Goal: Navigation & Orientation: Find specific page/section

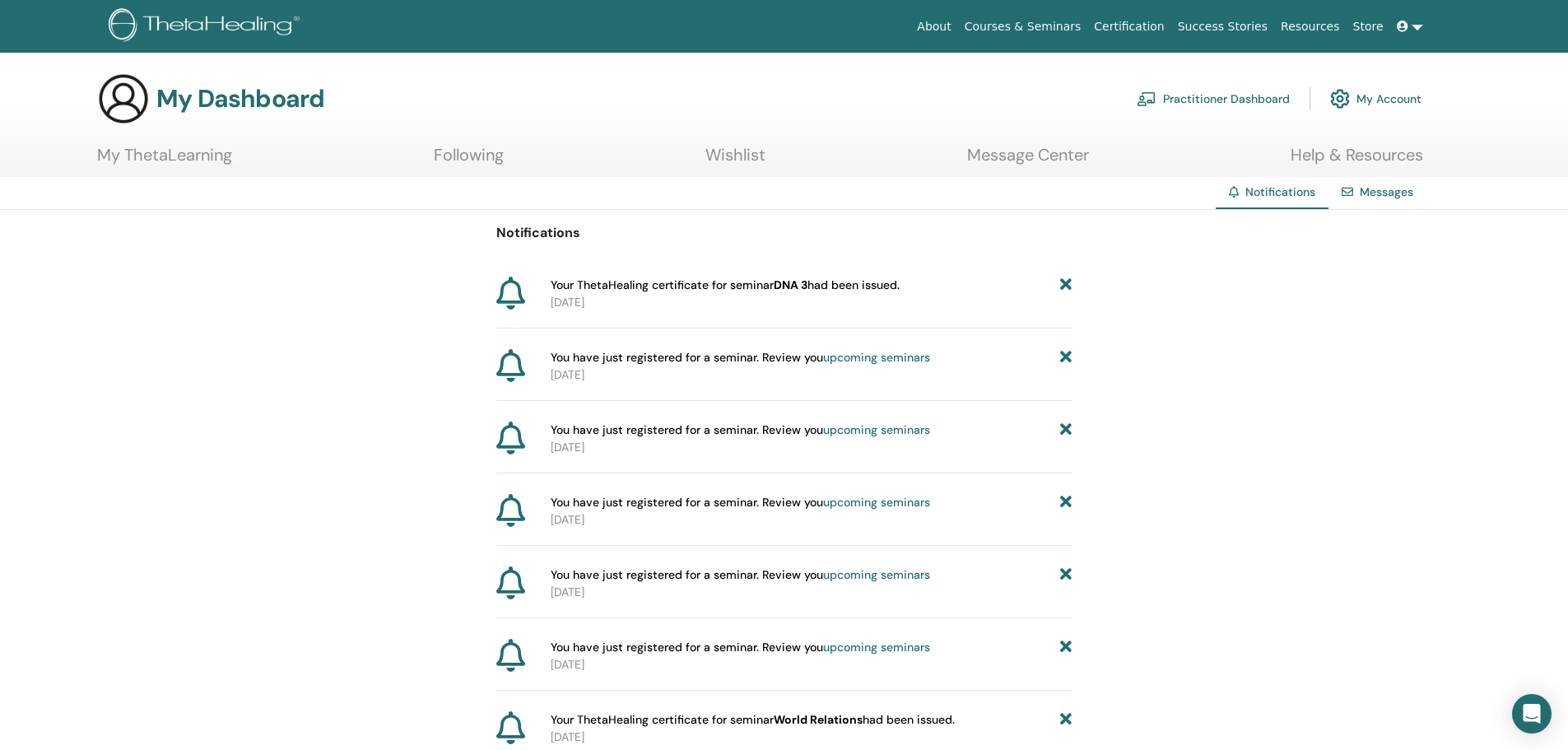
click at [1068, 287] on icon at bounding box center [1066, 285] width 11 height 17
click at [1067, 287] on icon at bounding box center [1066, 285] width 11 height 17
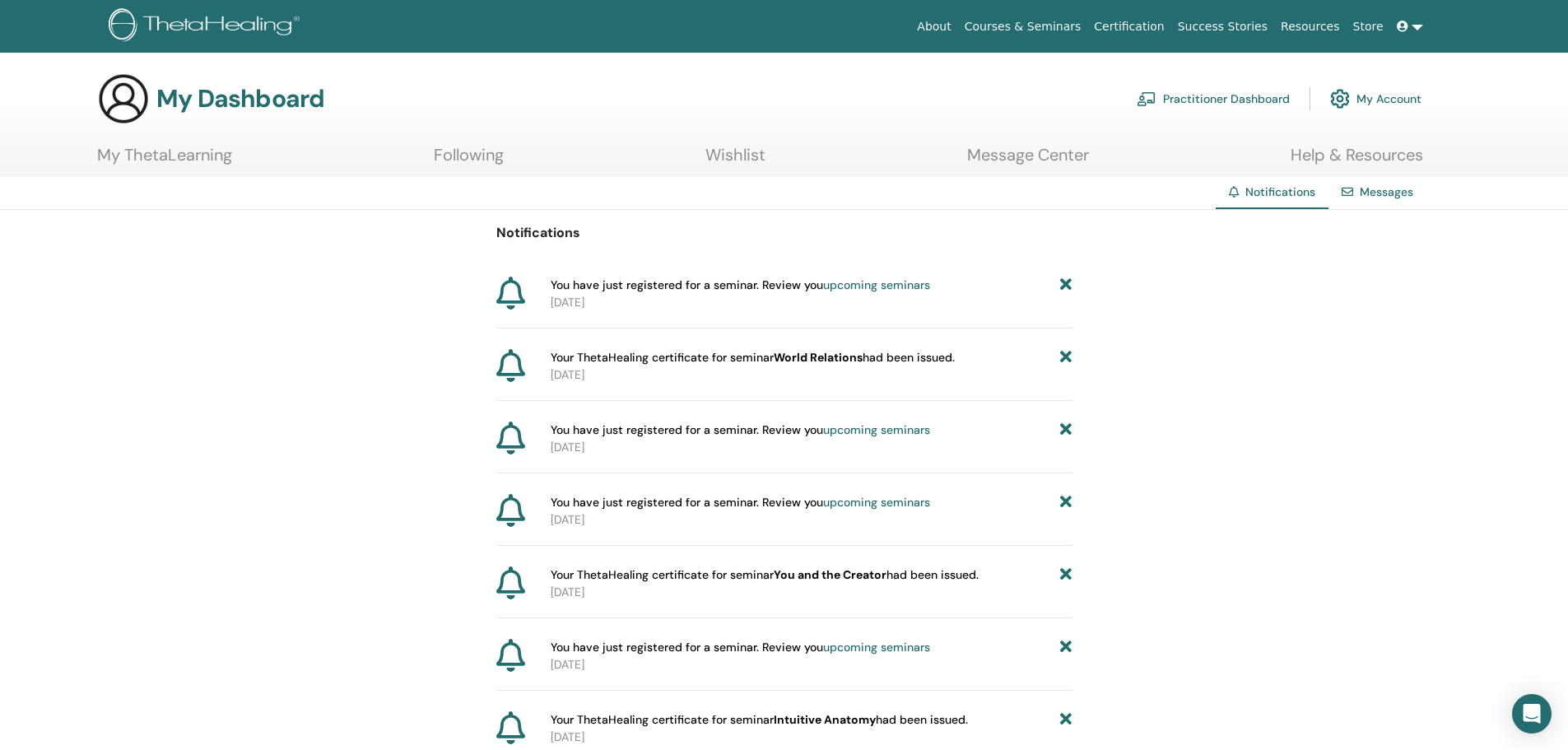
click at [1067, 287] on icon at bounding box center [1066, 285] width 11 height 17
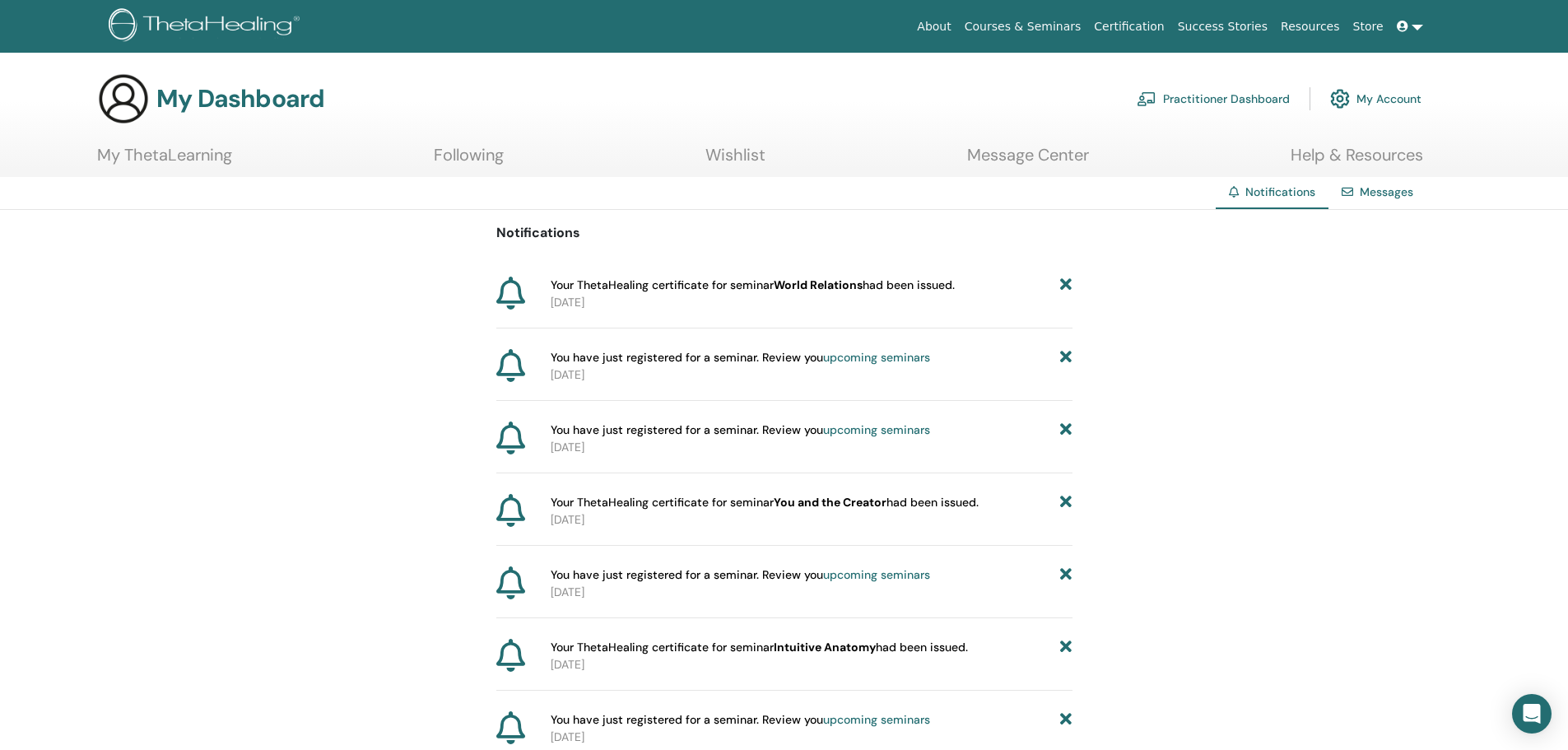
click at [1067, 287] on icon at bounding box center [1066, 285] width 11 height 17
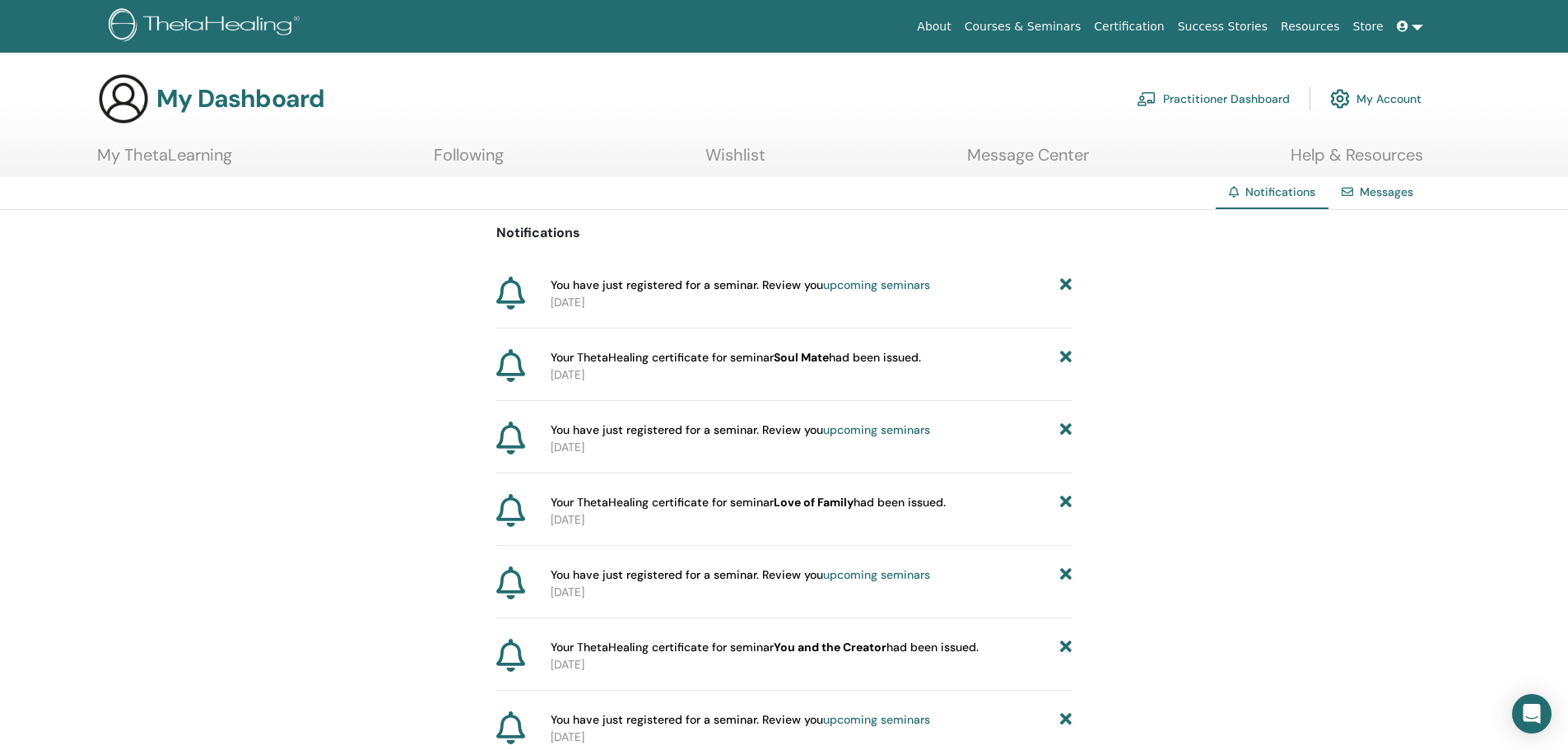
click at [1067, 287] on icon at bounding box center [1066, 285] width 11 height 17
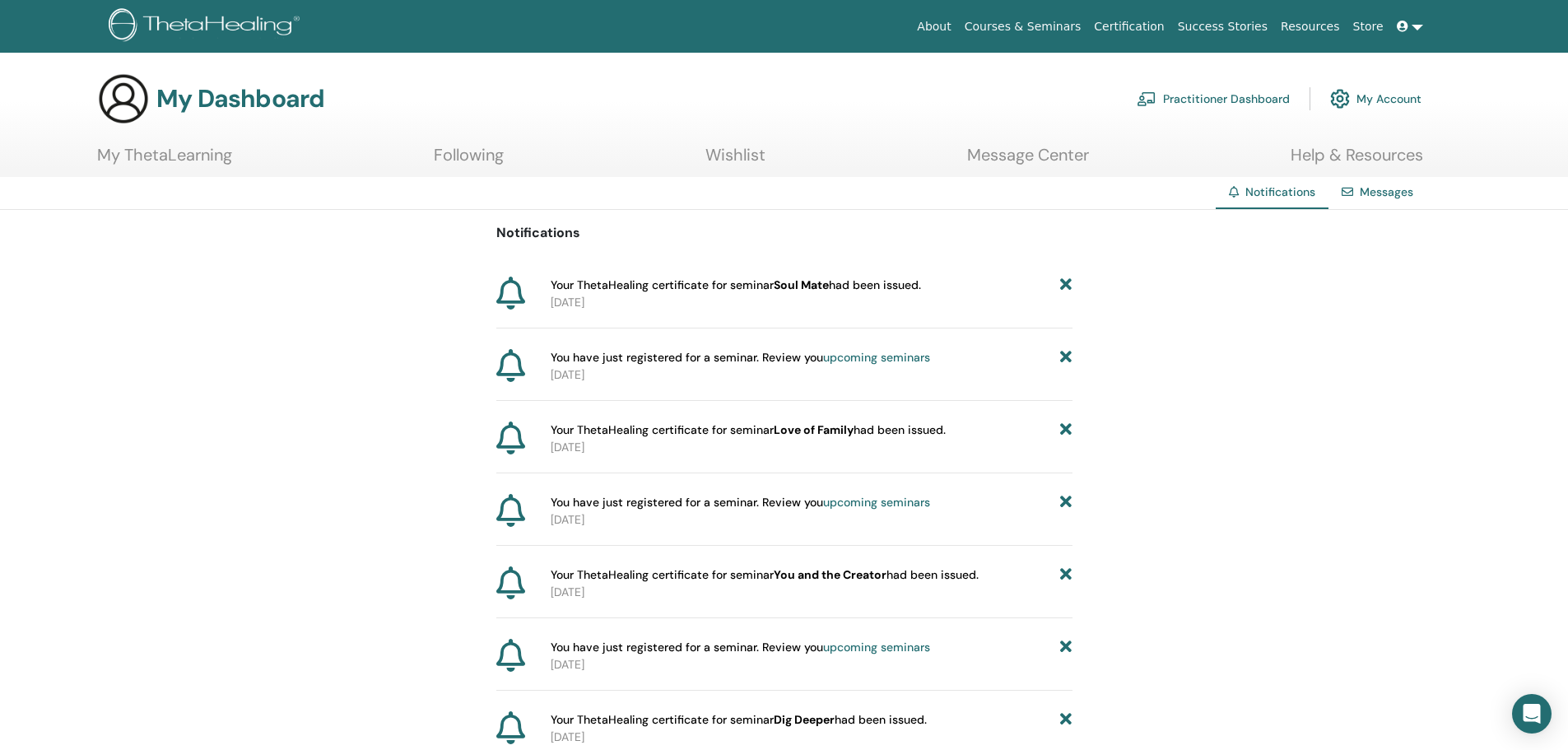
click at [1067, 287] on icon at bounding box center [1066, 285] width 11 height 17
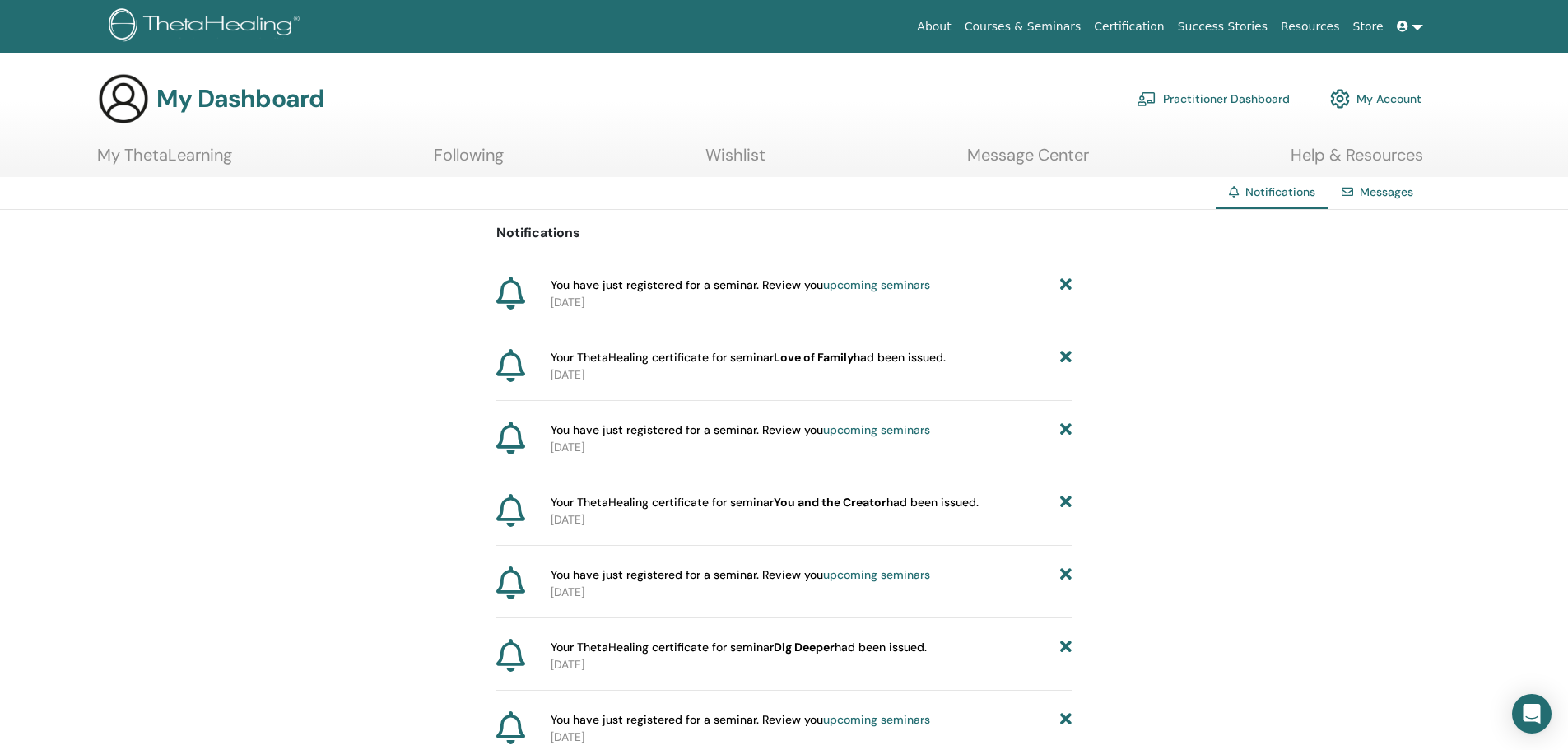
click at [1067, 287] on icon at bounding box center [1066, 285] width 11 height 17
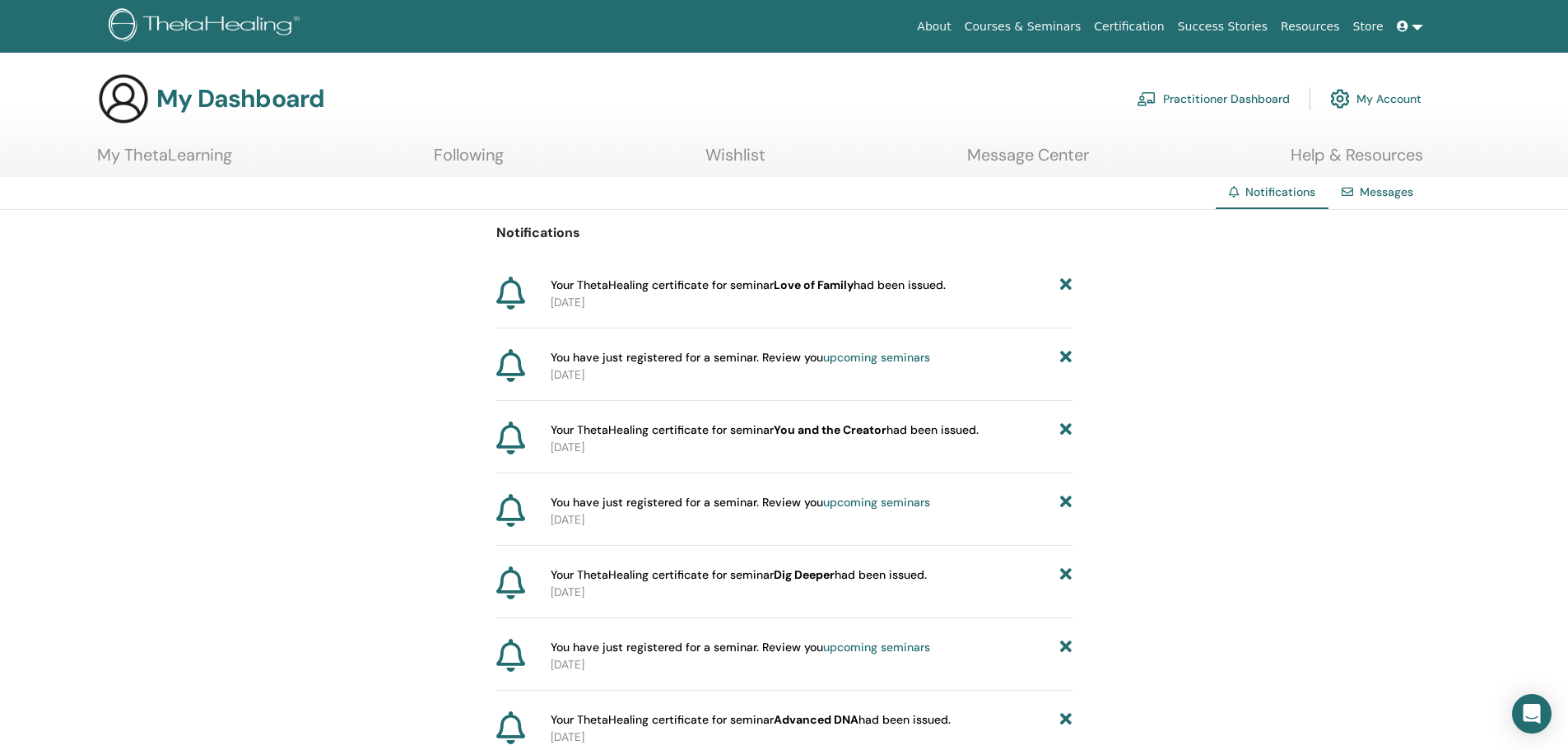
click at [1067, 287] on icon at bounding box center [1066, 285] width 11 height 17
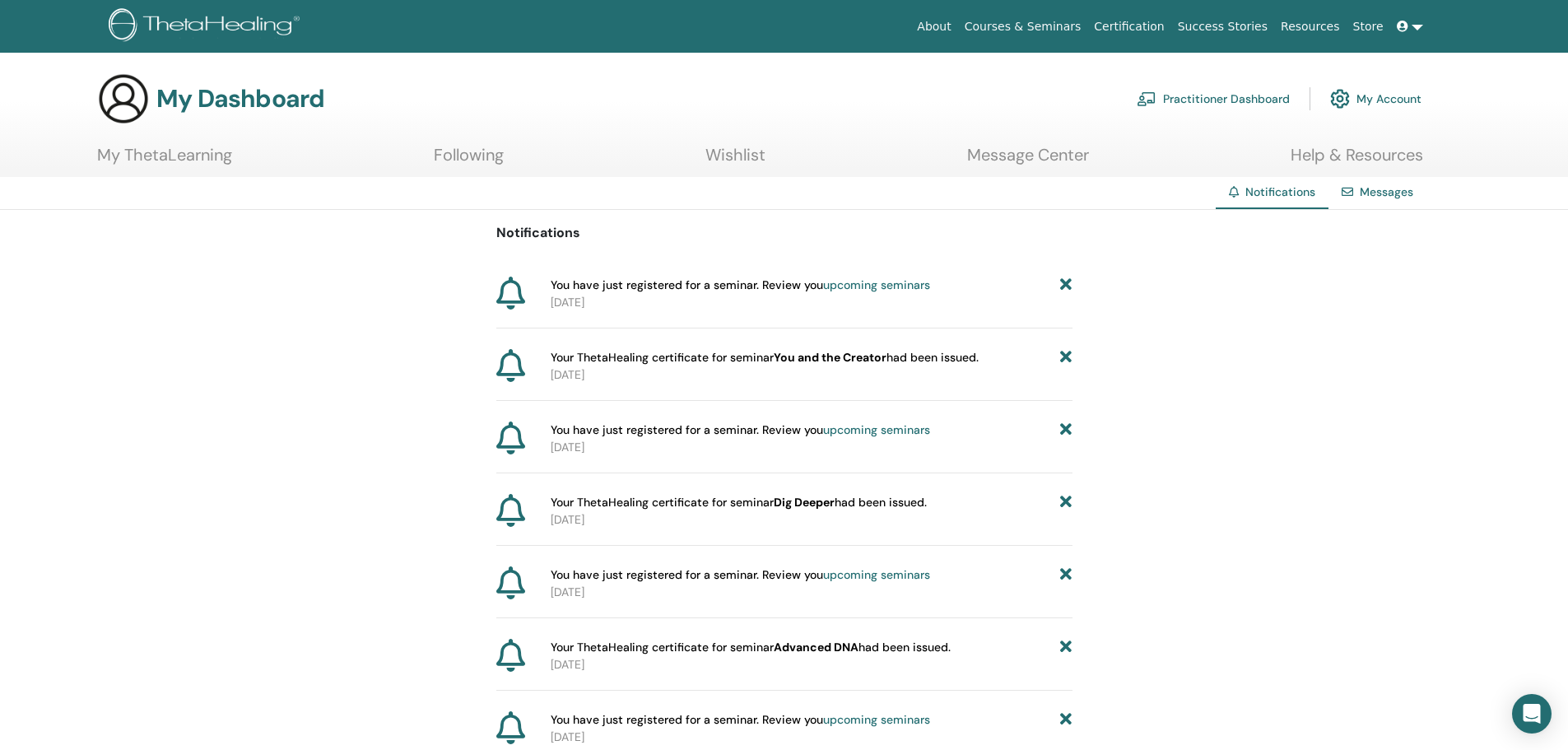
click at [1067, 287] on icon at bounding box center [1066, 285] width 11 height 17
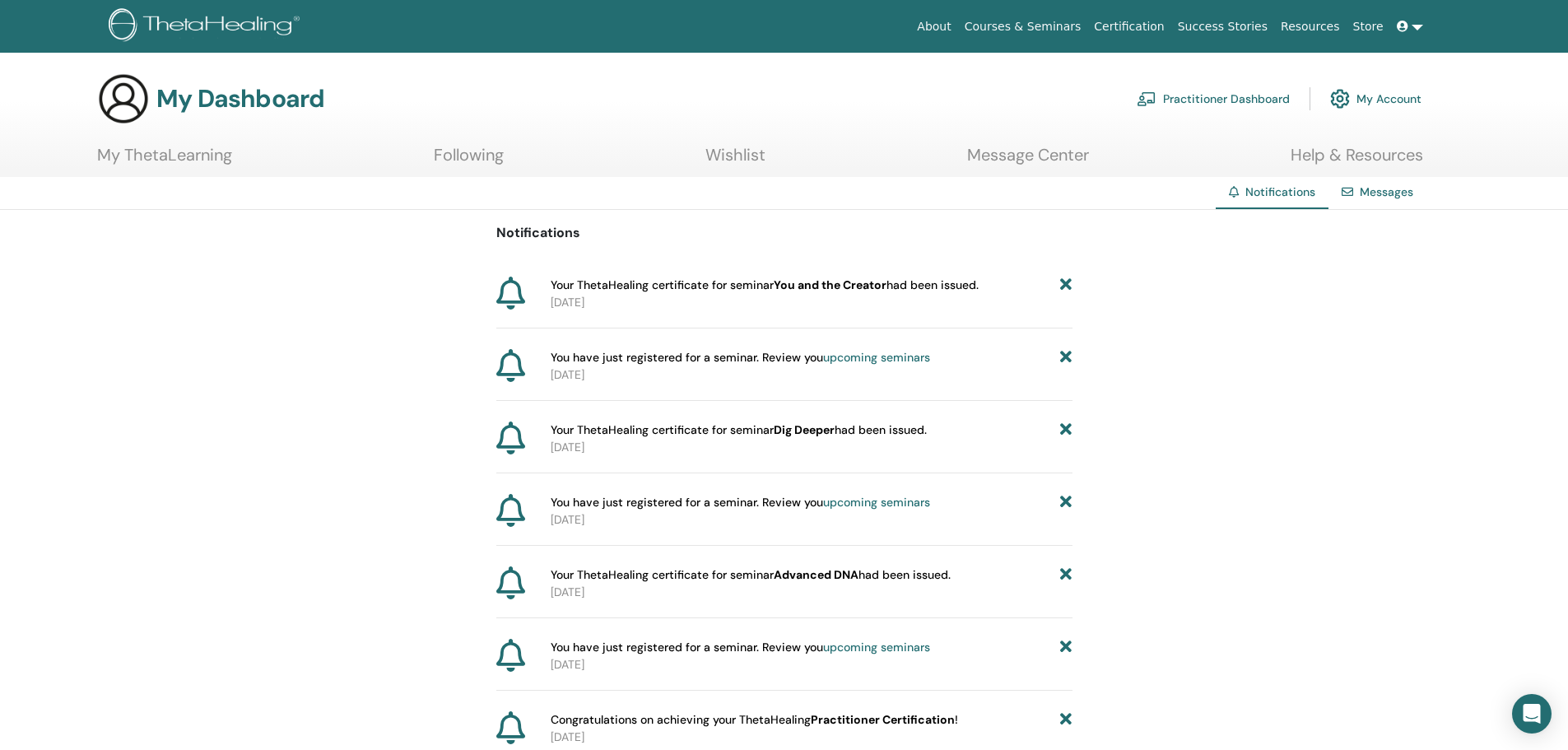
click at [1067, 287] on icon at bounding box center [1066, 285] width 11 height 17
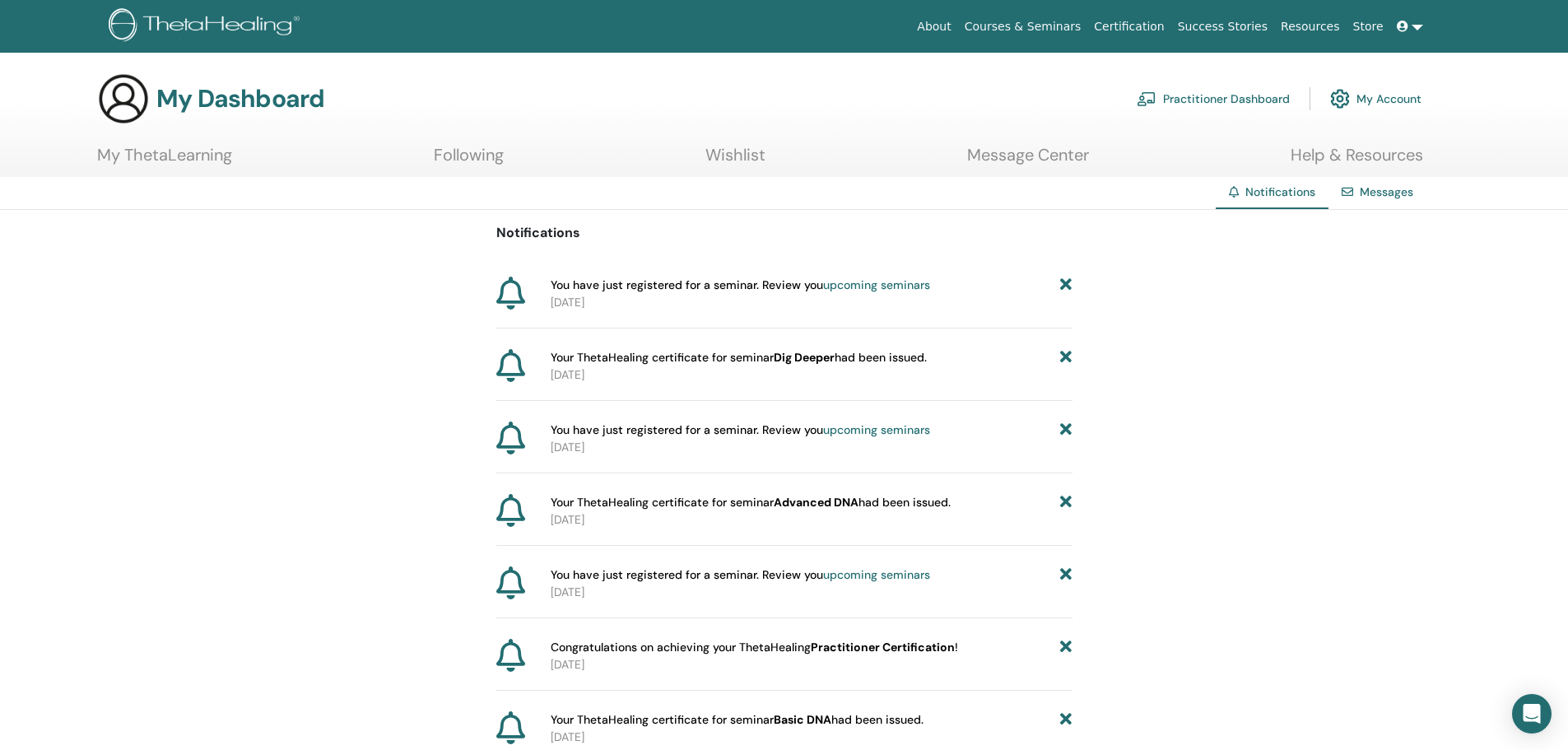
click at [1067, 287] on icon at bounding box center [1066, 285] width 11 height 17
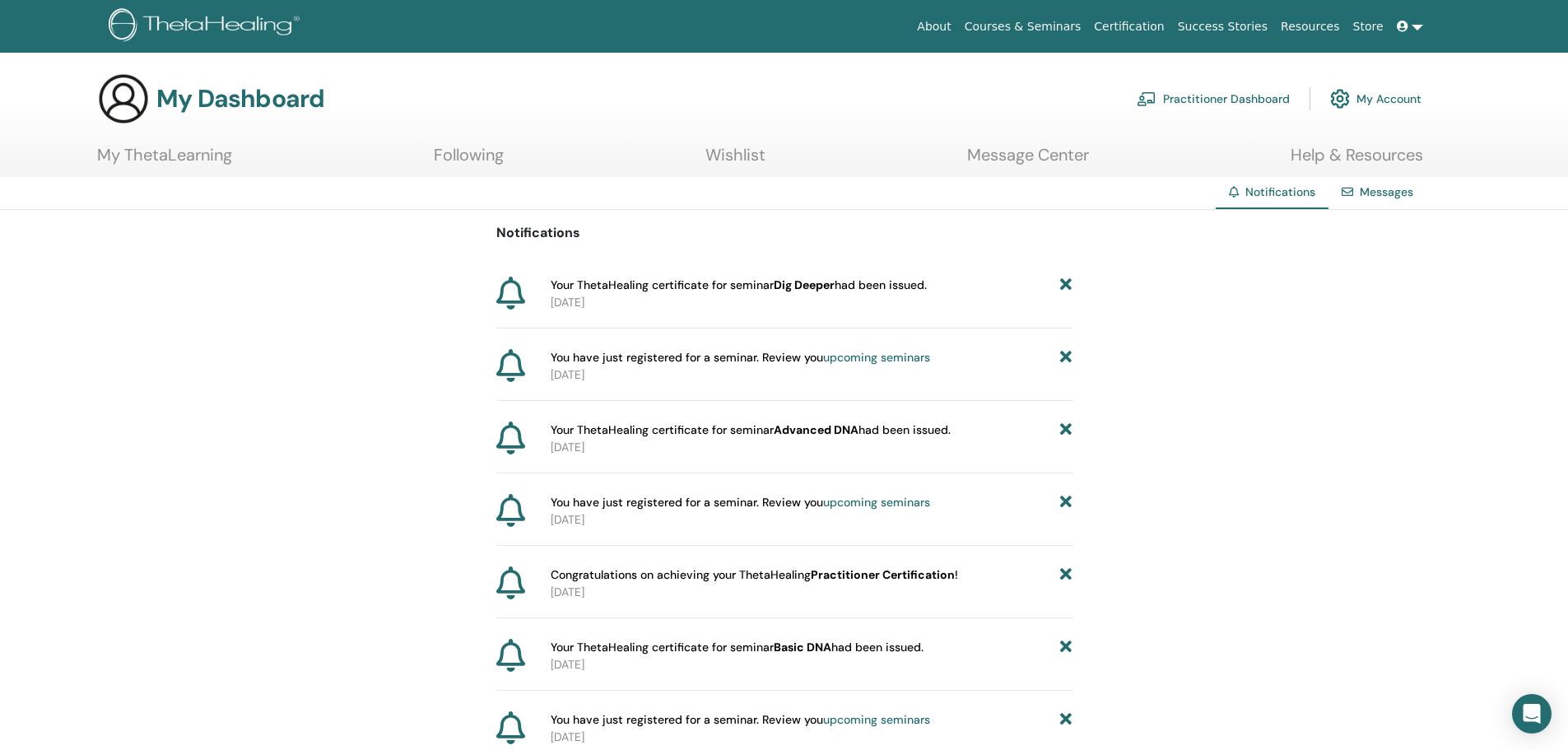
click at [1067, 287] on icon at bounding box center [1066, 285] width 11 height 17
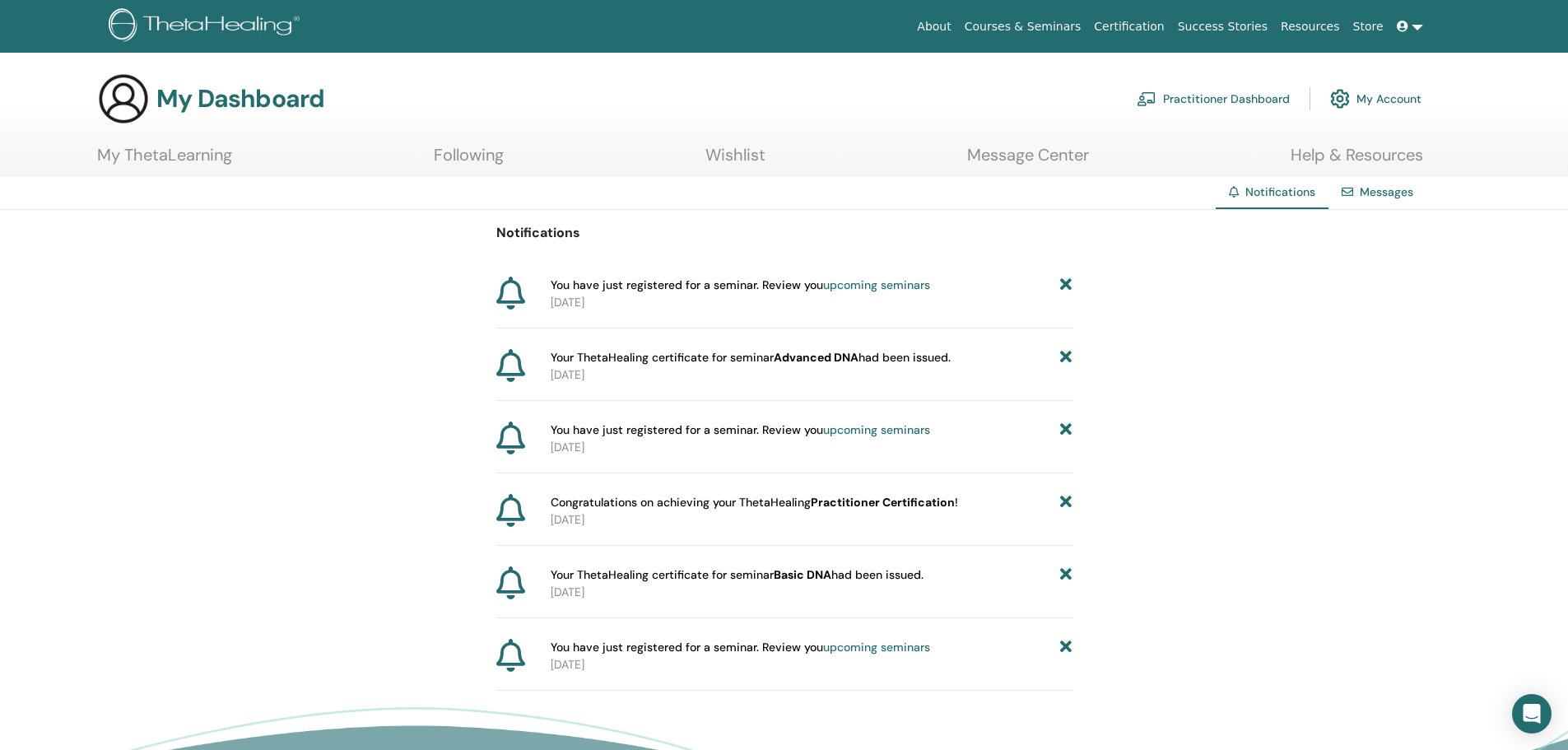
click at [1067, 287] on icon at bounding box center [1066, 285] width 11 height 17
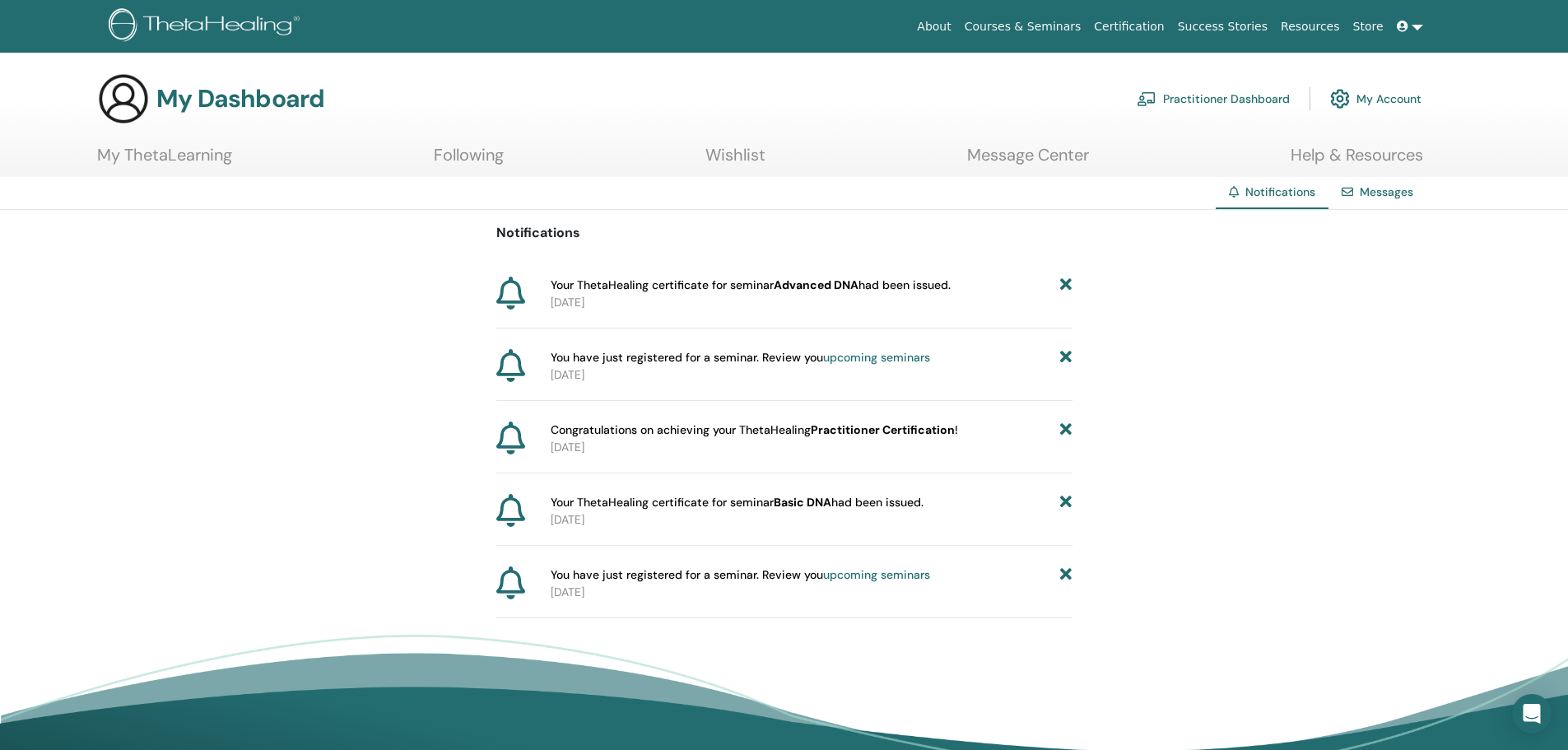
click at [1067, 287] on icon at bounding box center [1066, 285] width 11 height 17
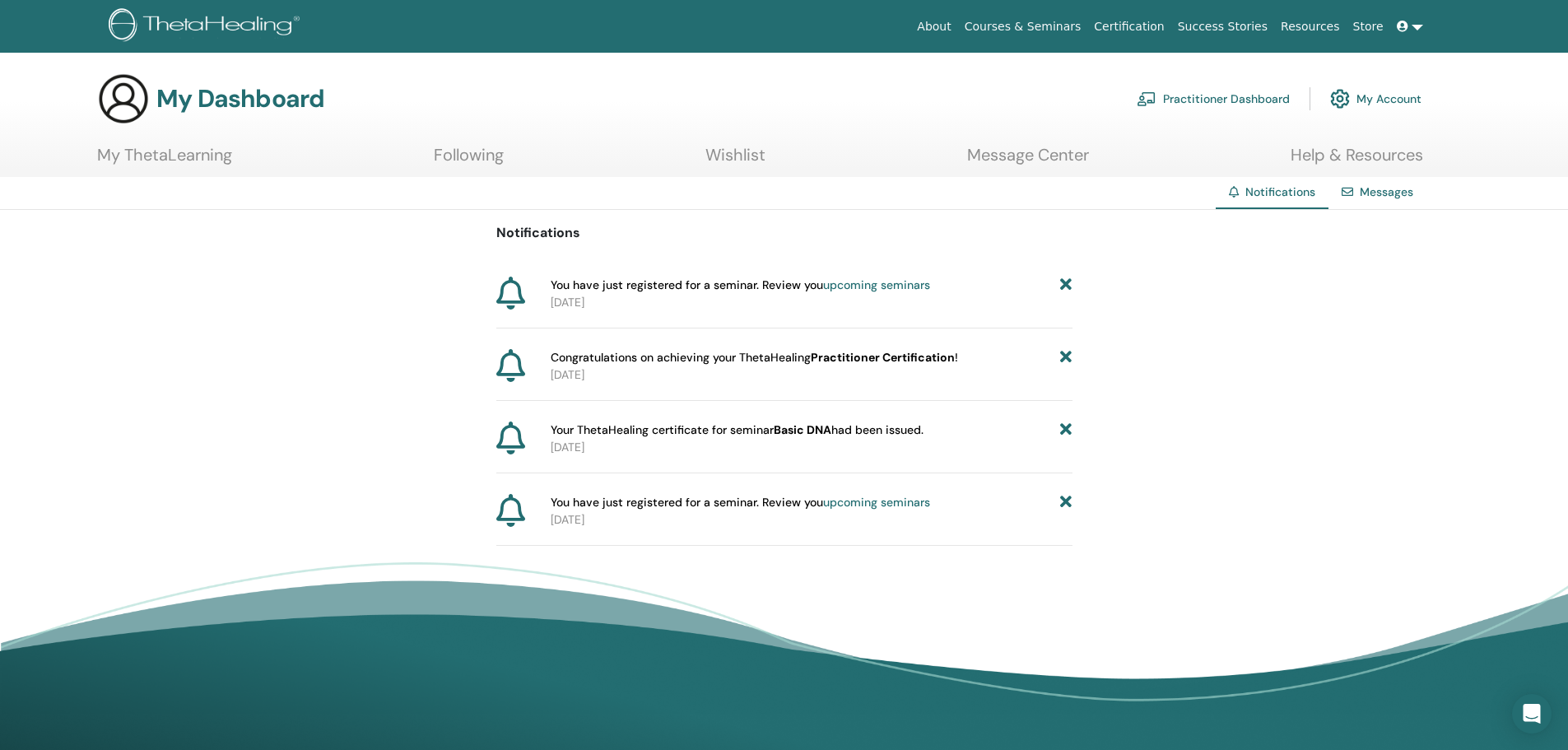
click at [1067, 287] on icon at bounding box center [1066, 285] width 11 height 17
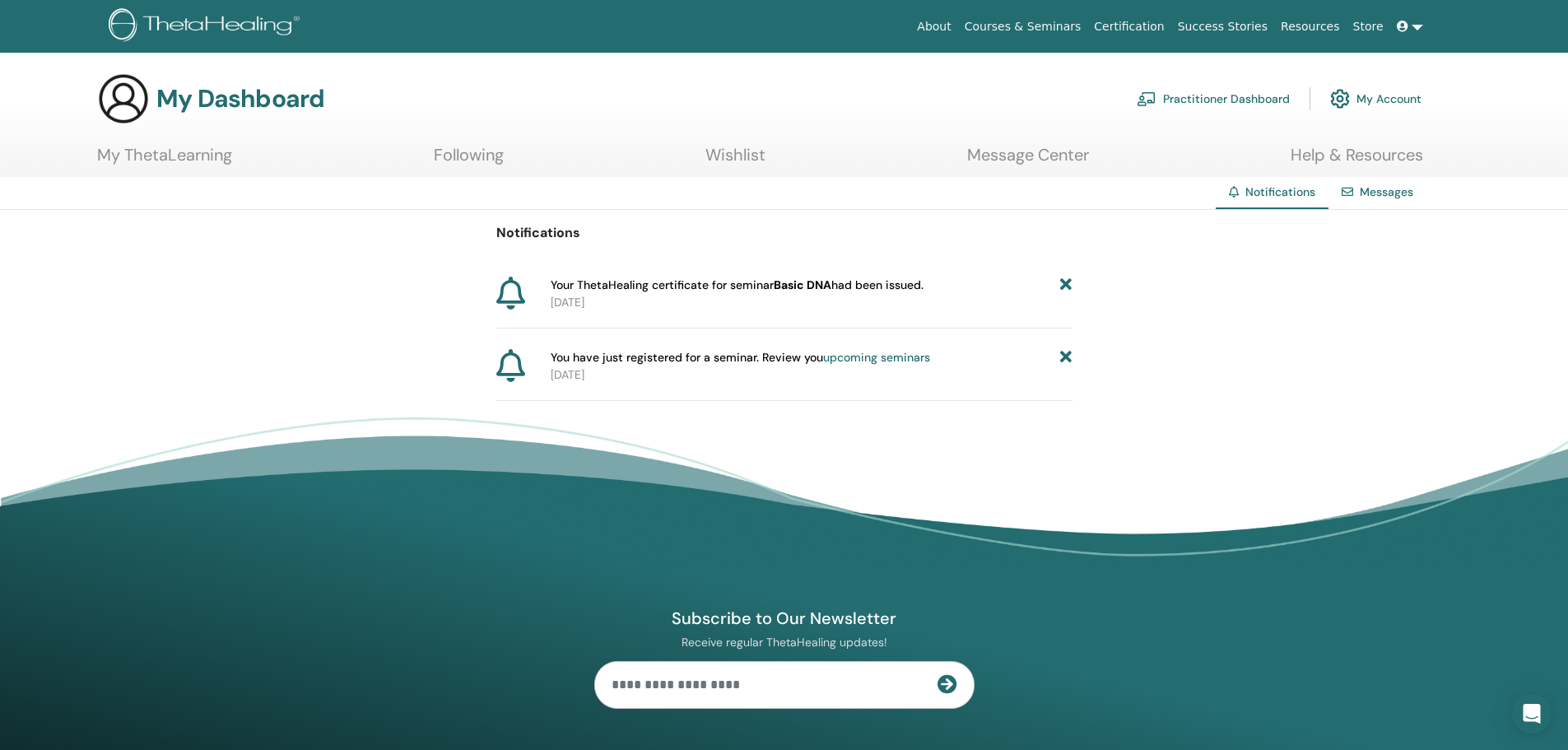
click at [1067, 287] on icon at bounding box center [1066, 285] width 11 height 17
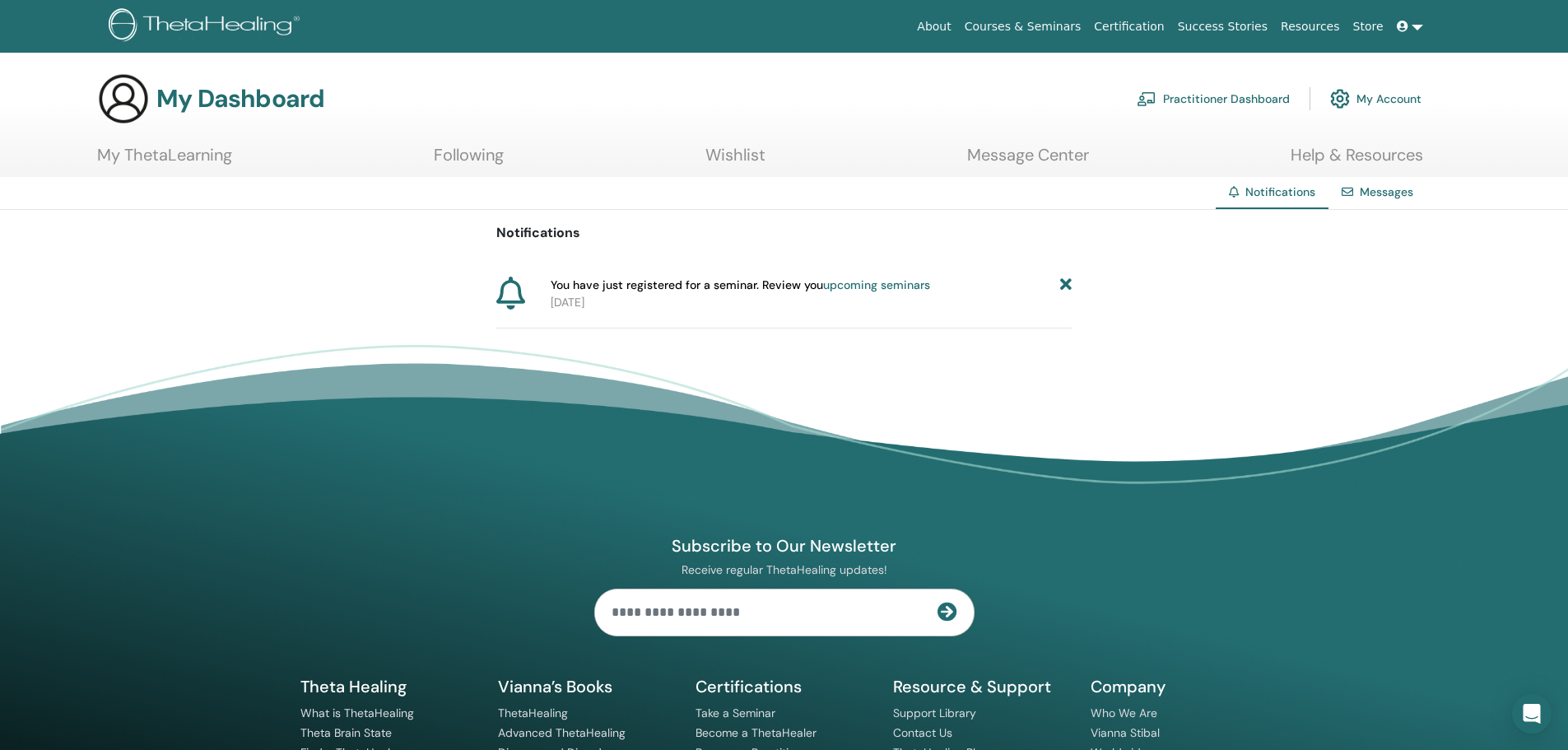
click at [1067, 287] on icon at bounding box center [1066, 285] width 11 height 17
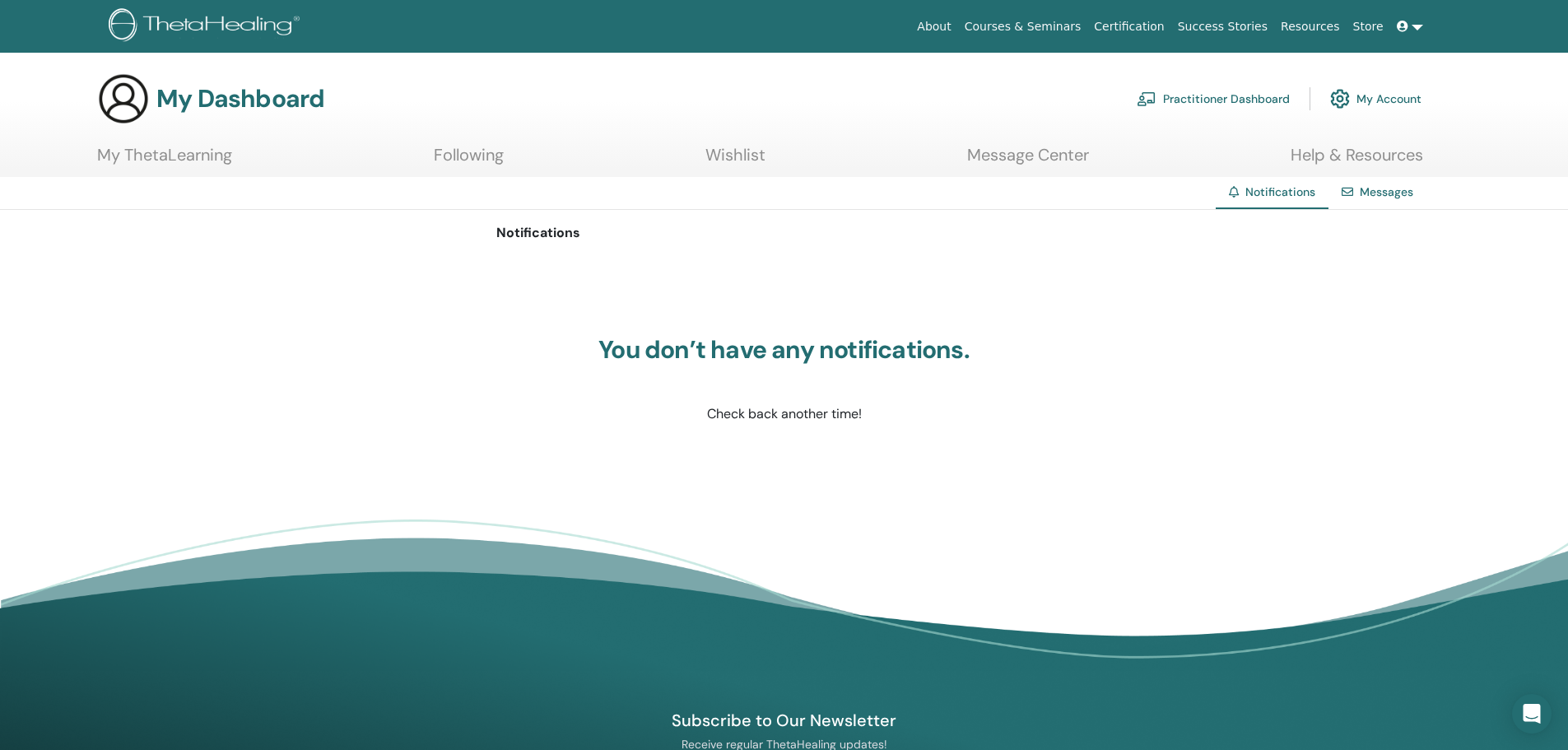
click at [474, 149] on link "Following" at bounding box center [469, 161] width 70 height 32
